Goal: Transaction & Acquisition: Obtain resource

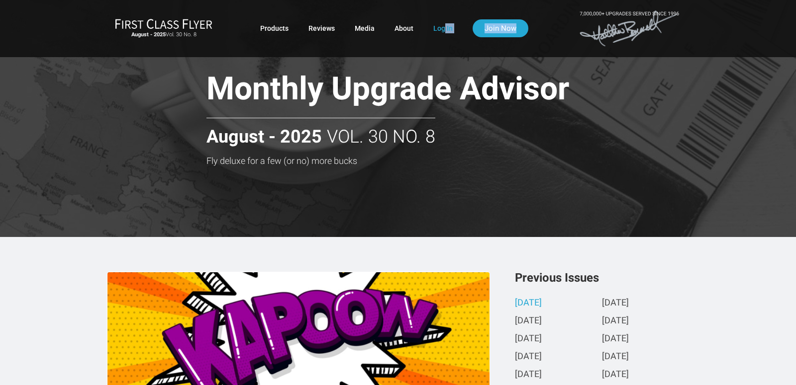
click at [445, 24] on div "August - 2025 Vol. 30 No. 8 Products Reviews Media About Log In Join Now" at bounding box center [398, 28] width 582 height 41
click at [442, 29] on link "Log In" at bounding box center [442, 28] width 19 height 18
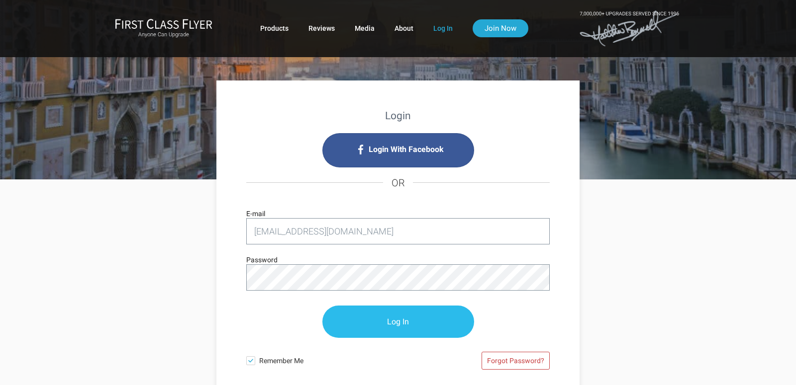
click at [410, 325] on input "Log In" at bounding box center [398, 322] width 152 height 32
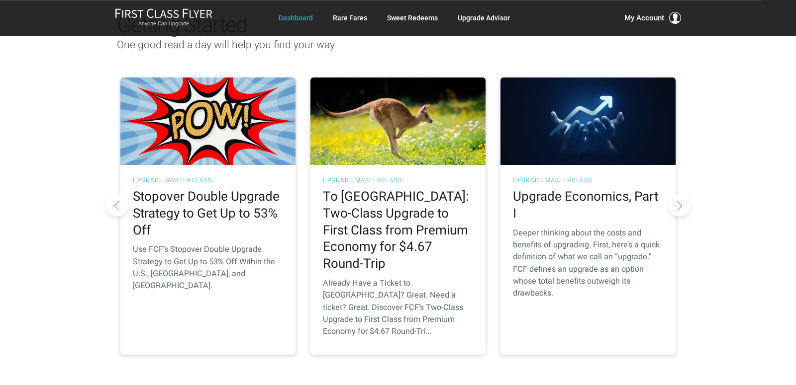
scroll to position [104, 0]
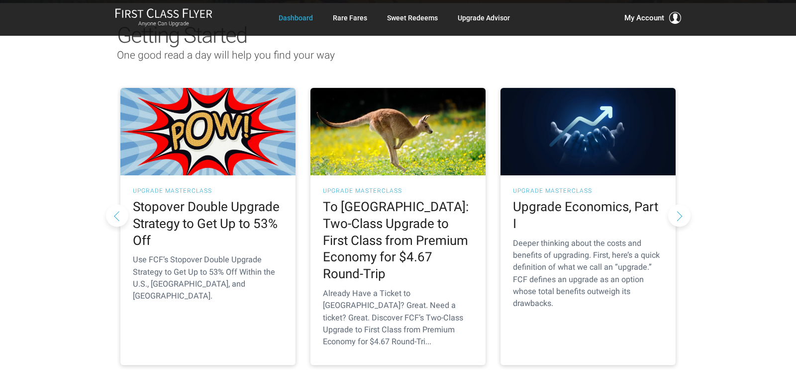
click at [680, 204] on button "Next slide" at bounding box center [679, 215] width 22 height 22
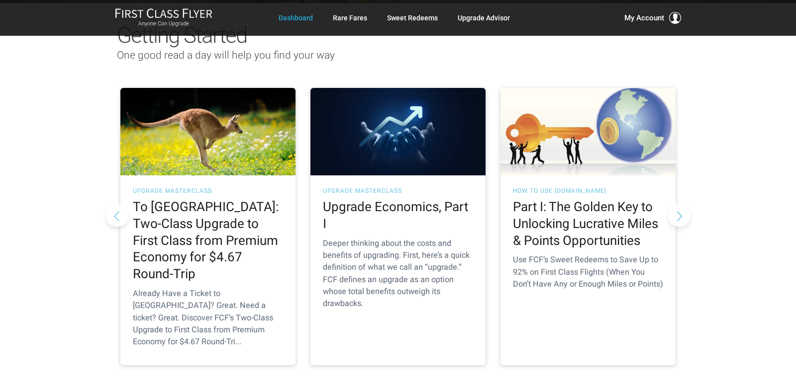
click at [680, 204] on button "Next slide" at bounding box center [679, 215] width 22 height 22
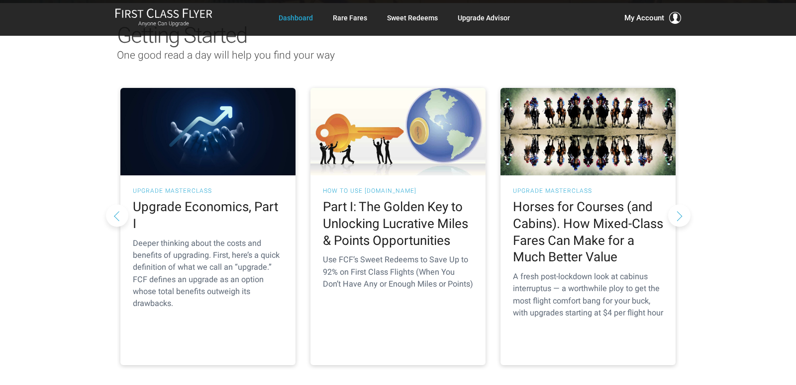
click at [680, 204] on button "Next slide" at bounding box center [679, 215] width 22 height 22
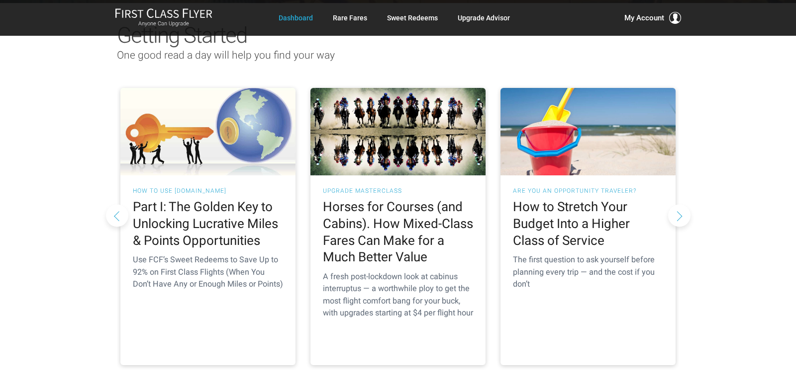
click at [680, 204] on button "Next slide" at bounding box center [679, 215] width 22 height 22
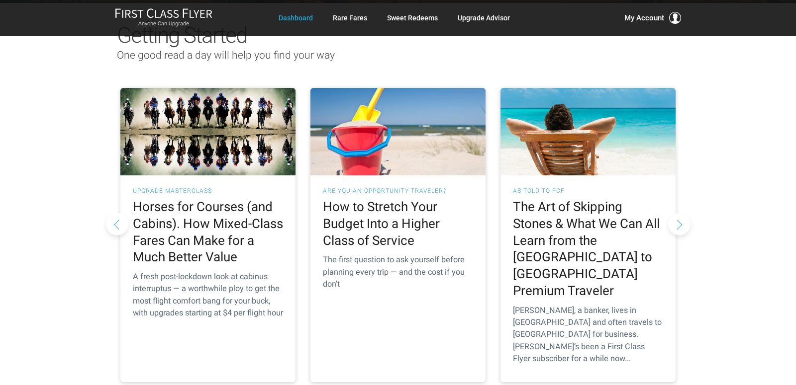
click at [680, 213] on button "Next slide" at bounding box center [679, 224] width 22 height 22
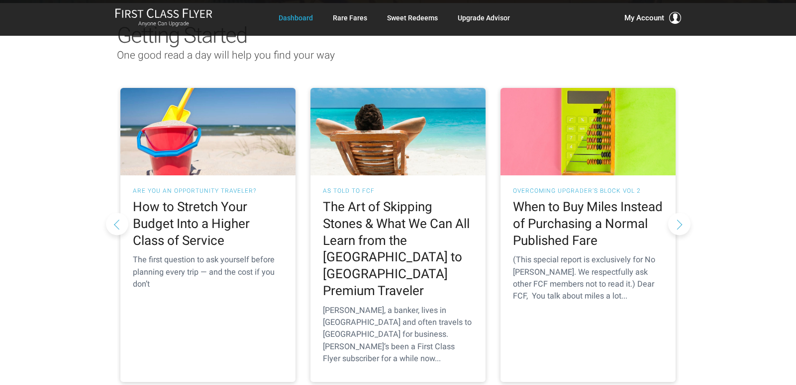
click at [680, 213] on button "Next slide" at bounding box center [679, 224] width 22 height 22
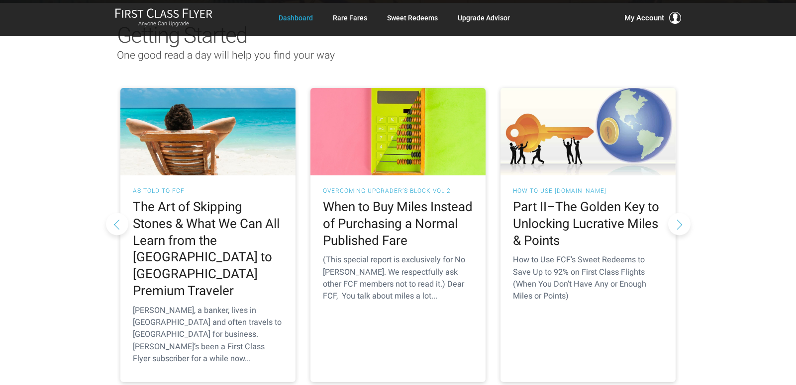
click at [680, 213] on button "Next slide" at bounding box center [679, 224] width 22 height 22
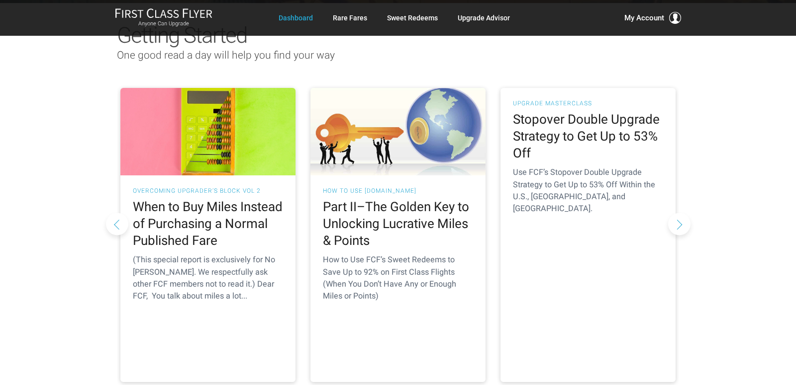
click at [680, 213] on button "Next slide" at bounding box center [679, 224] width 22 height 22
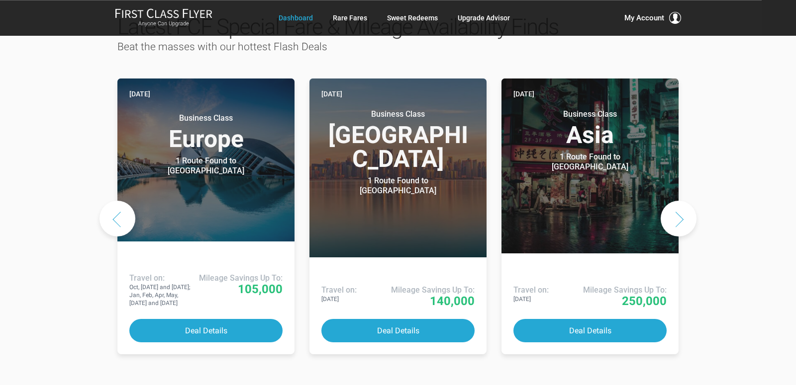
scroll to position [522, 0]
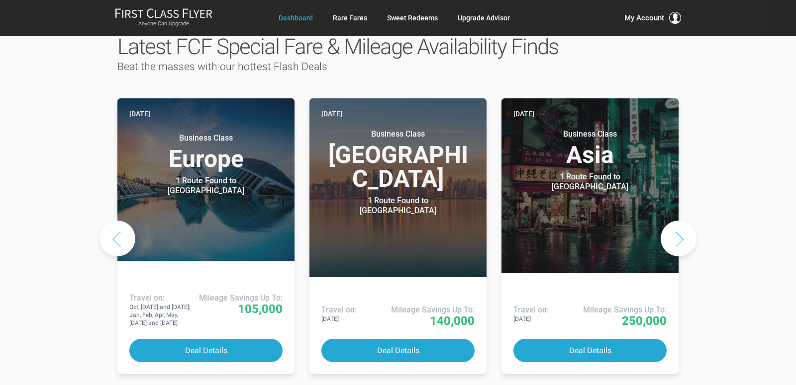
click at [684, 221] on button "Next slide" at bounding box center [678, 239] width 36 height 36
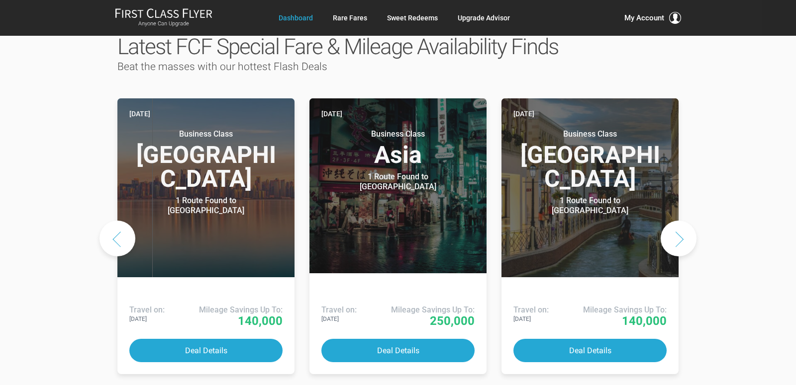
click at [684, 221] on button "Next slide" at bounding box center [678, 239] width 36 height 36
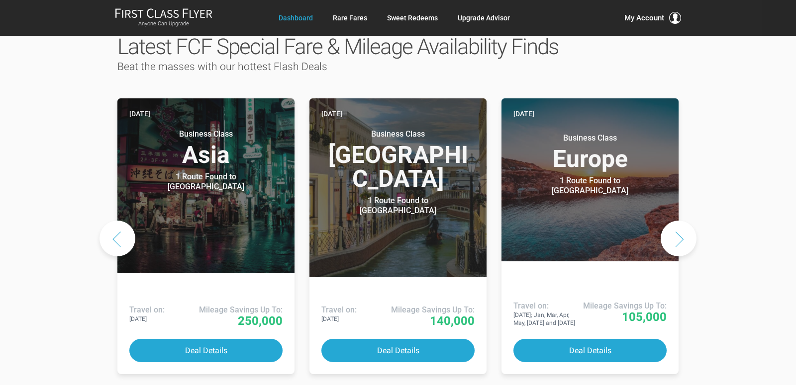
click at [684, 221] on button "Next slide" at bounding box center [678, 239] width 36 height 36
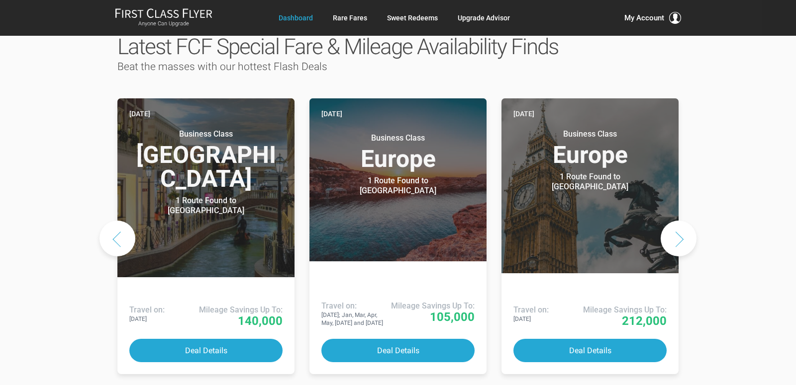
click at [684, 221] on button "Next slide" at bounding box center [678, 239] width 36 height 36
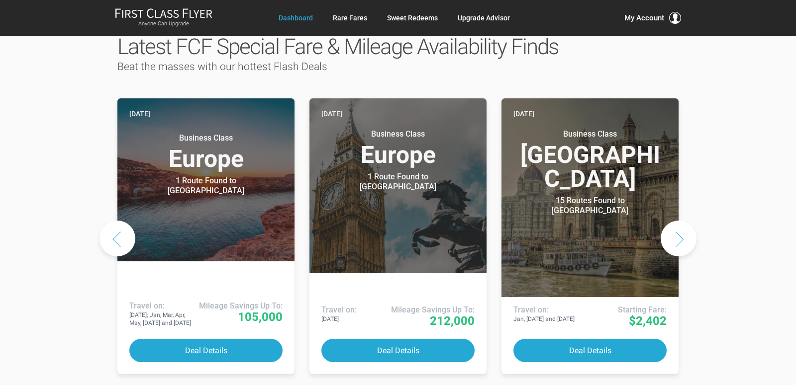
click at [684, 221] on button "Next slide" at bounding box center [678, 239] width 36 height 36
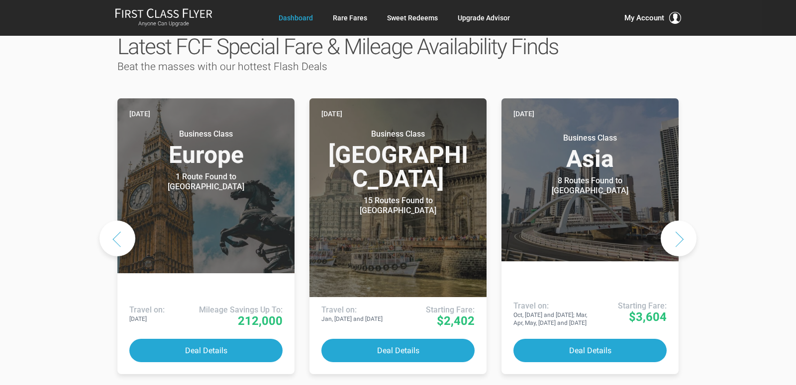
click at [684, 221] on button "Next slide" at bounding box center [678, 239] width 36 height 36
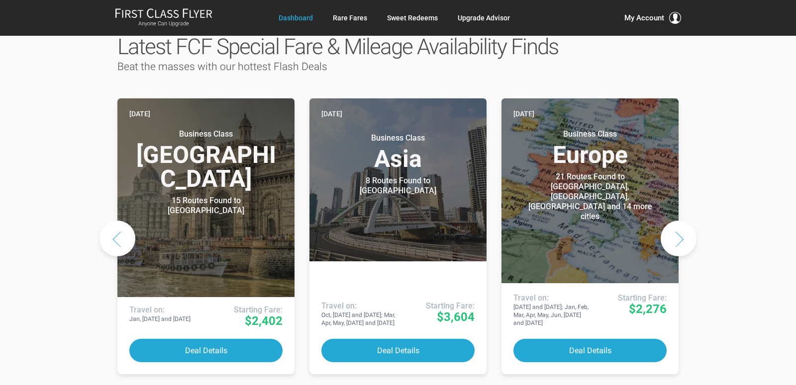
click at [684, 221] on button "Next slide" at bounding box center [678, 239] width 36 height 36
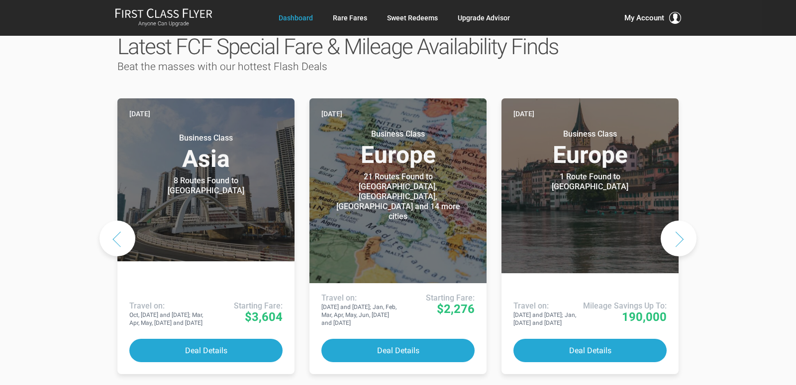
click at [684, 221] on button "Next slide" at bounding box center [678, 239] width 36 height 36
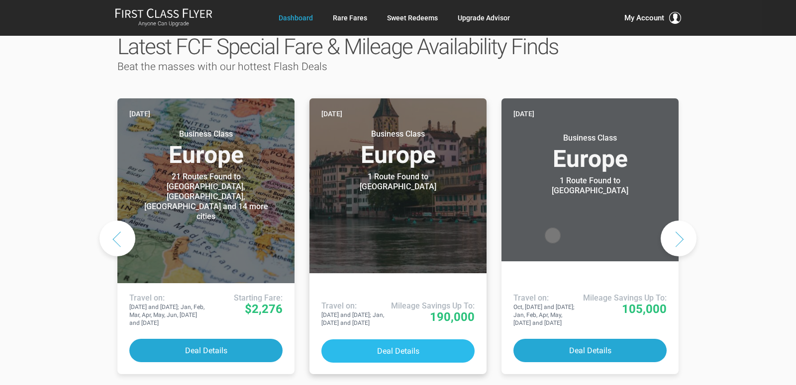
click at [397, 340] on button "Deal Details" at bounding box center [397, 351] width 153 height 23
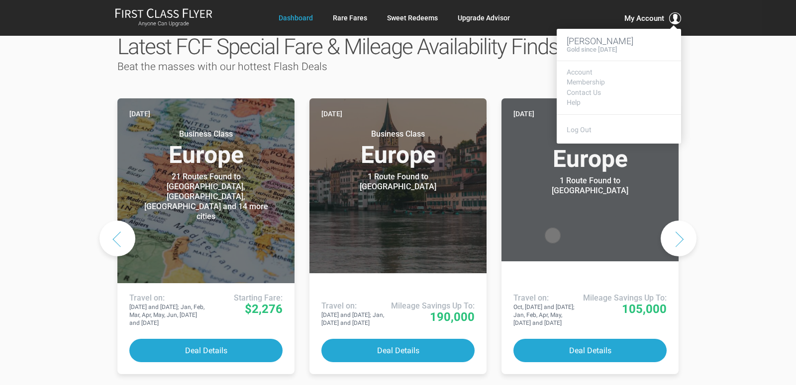
click at [644, 20] on span "My Account" at bounding box center [644, 18] width 40 height 12
click at [576, 128] on link "Log Out" at bounding box center [578, 130] width 25 height 8
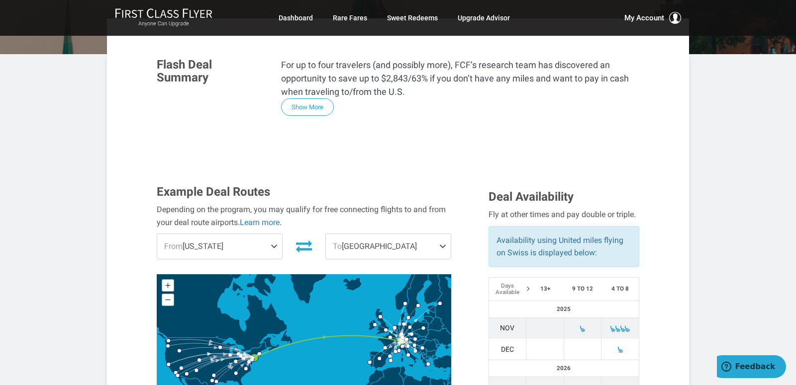
scroll to position [313, 0]
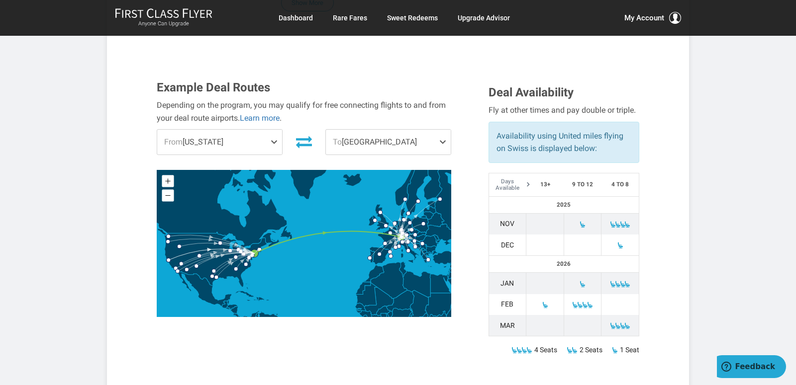
click at [277, 130] on span at bounding box center [276, 142] width 12 height 25
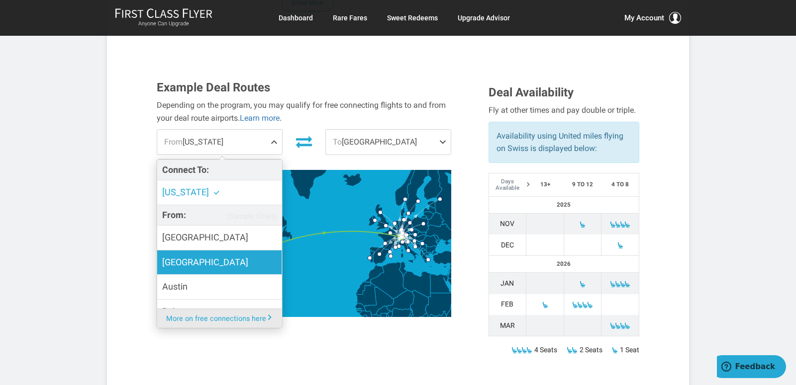
click at [185, 256] on span "[GEOGRAPHIC_DATA]" at bounding box center [205, 263] width 86 height 14
click at [0, 0] on input "[GEOGRAPHIC_DATA]" at bounding box center [0, 0] width 0 height 0
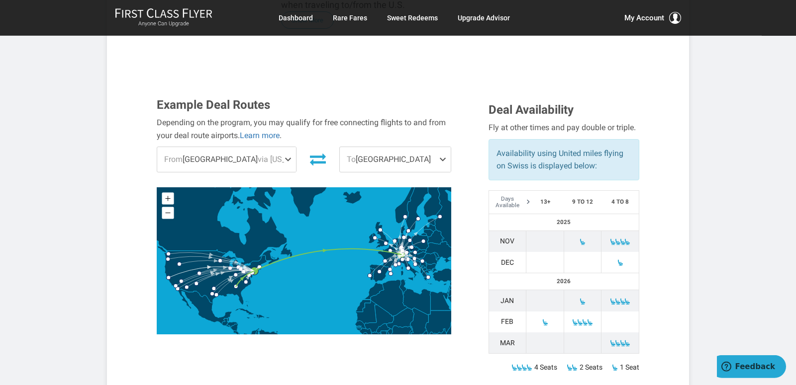
scroll to position [0, 0]
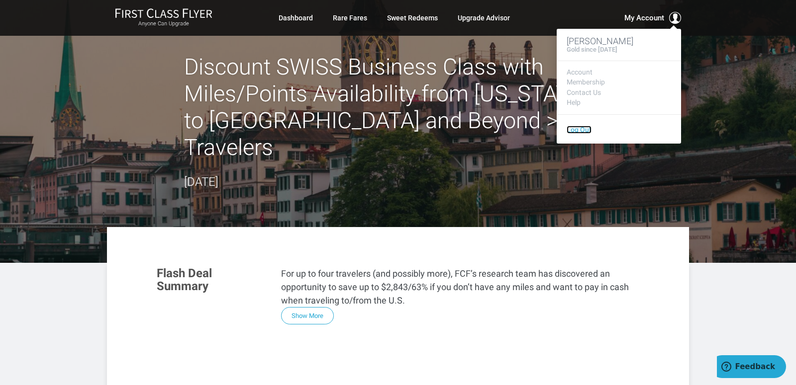
click at [579, 128] on link "Log Out" at bounding box center [578, 130] width 25 height 8
